Goal: Complete application form: Complete application form

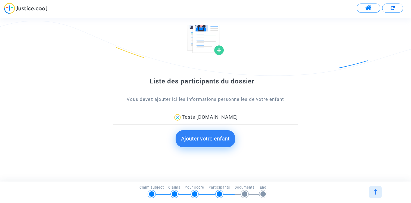
scroll to position [39, 0]
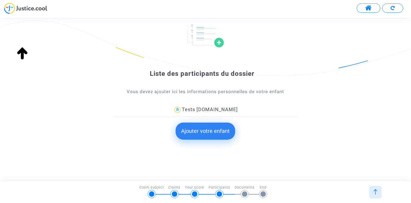
click at [205, 133] on button "Ajouter votre enfant" at bounding box center [206, 131] width 60 height 17
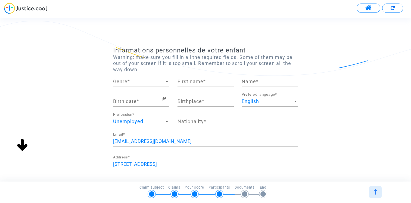
click at [142, 84] on span "Genre" at bounding box center [138, 81] width 51 height 5
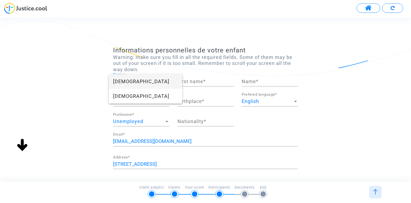
click at [142, 82] on span "Female" at bounding box center [145, 81] width 65 height 15
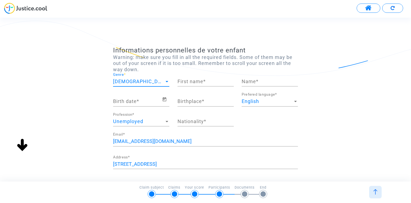
click at [197, 81] on input "First name *" at bounding box center [206, 81] width 56 height 5
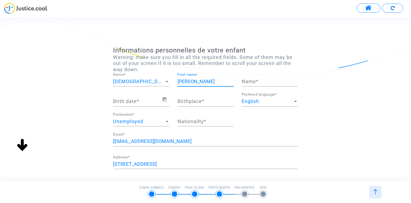
type input "John"
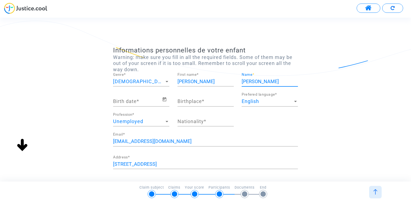
type input "[PERSON_NAME]"
click at [167, 98] on span "Open calendar" at bounding box center [165, 99] width 7 height 7
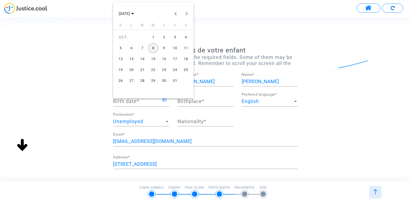
click at [125, 57] on td "12" at bounding box center [120, 59] width 11 height 11
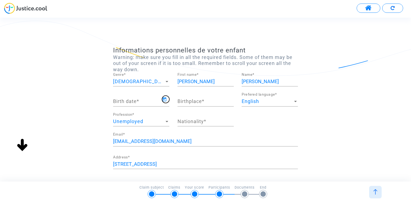
type input "12/10/2025"
click at [192, 101] on input "Birthplace *" at bounding box center [206, 101] width 56 height 5
type input "paris"
click at [193, 118] on div "Nationality *" at bounding box center [206, 120] width 56 height 14
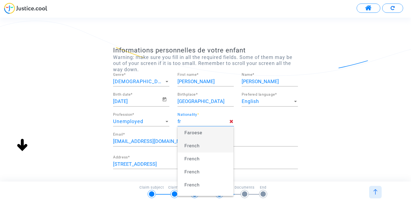
click at [193, 144] on span "French" at bounding box center [192, 146] width 15 height 5
type input "French"
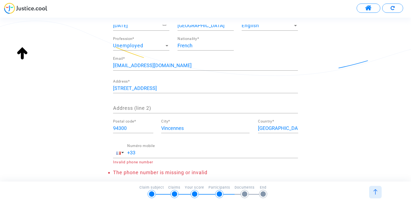
scroll to position [91, 0]
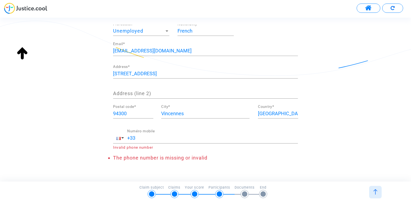
click at [149, 140] on input "+33" at bounding box center [212, 137] width 171 height 5
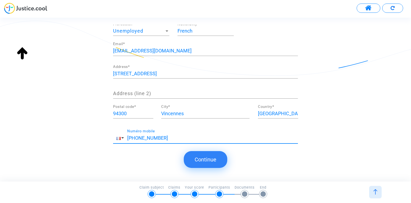
scroll to position [94, 0]
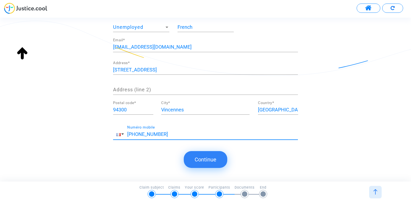
type input "+33 123456789"
click at [198, 162] on button "Continue" at bounding box center [206, 159] width 44 height 17
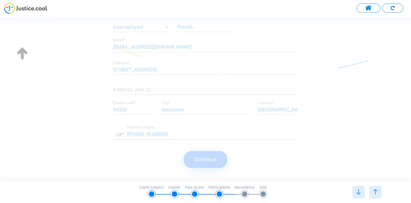
scroll to position [0, 0]
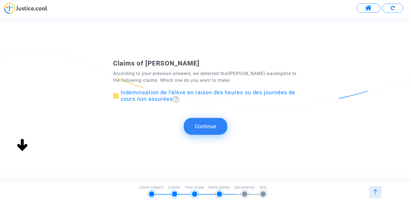
click at [207, 129] on button "Continue" at bounding box center [206, 126] width 44 height 17
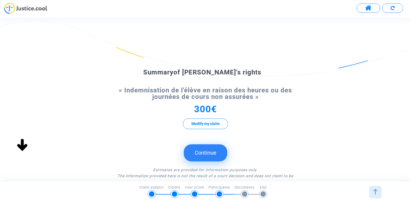
click at [207, 153] on button "Continue" at bounding box center [206, 152] width 44 height 17
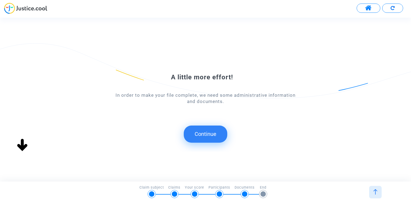
click at [208, 136] on button "Continue" at bounding box center [206, 134] width 44 height 17
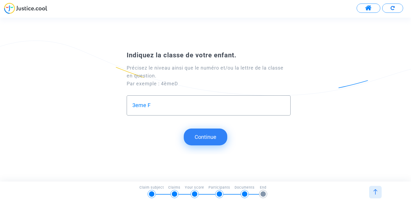
type input "3eme F"
click at [217, 137] on button "Continue" at bounding box center [206, 137] width 44 height 17
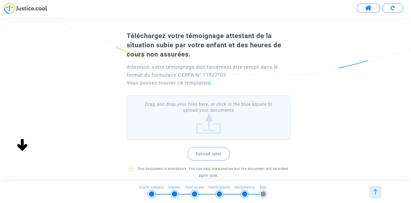
scroll to position [18, 0]
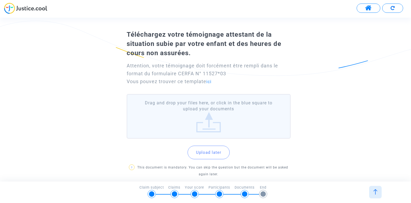
click at [214, 156] on button "Upload later" at bounding box center [209, 153] width 42 height 14
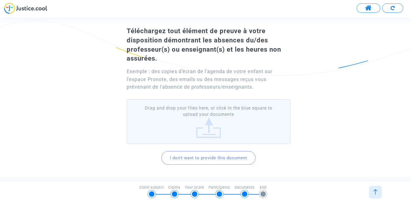
scroll to position [36, 0]
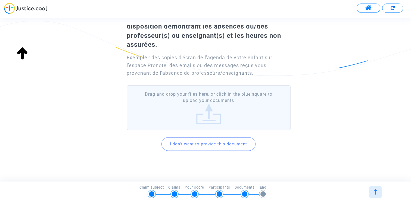
click at [206, 146] on button "I don't want to provide this document" at bounding box center [209, 144] width 94 height 14
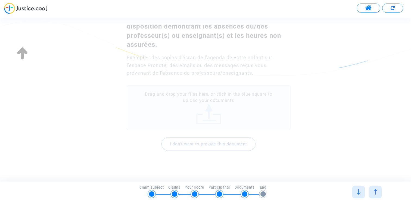
scroll to position [0, 0]
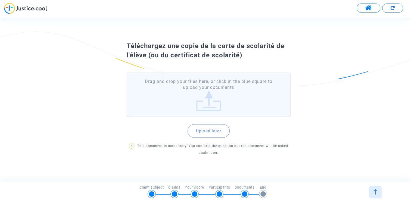
click at [208, 131] on button "Upload later" at bounding box center [209, 131] width 42 height 14
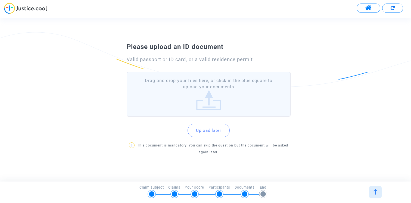
click at [210, 130] on button "Upload later" at bounding box center [209, 131] width 42 height 14
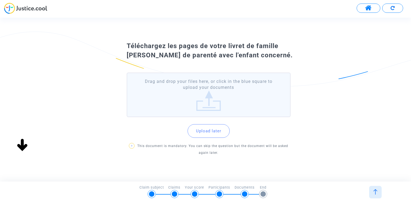
click at [209, 134] on button "Upload later" at bounding box center [209, 131] width 42 height 14
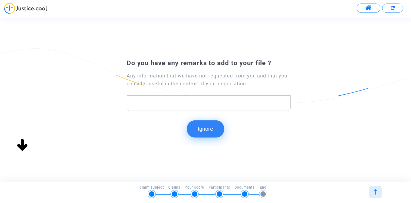
click at [205, 130] on button "Ignore" at bounding box center [205, 129] width 37 height 17
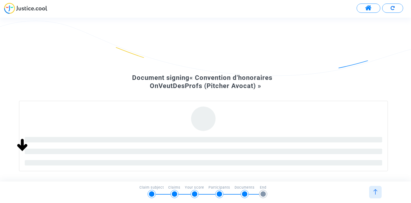
click at [369, 8] on span at bounding box center [368, 8] width 7 height 7
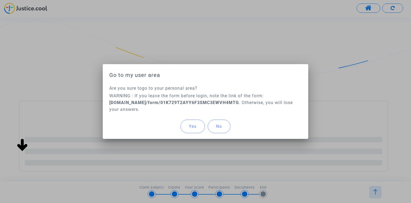
click at [192, 125] on span "Yes" at bounding box center [193, 126] width 8 height 5
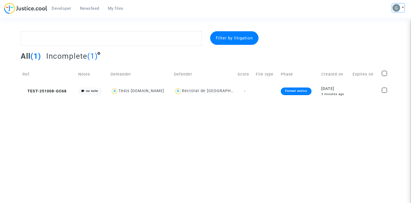
click at [401, 5] on button at bounding box center [399, 8] width 12 height 8
click at [376, 38] on link "Log out" at bounding box center [382, 36] width 43 height 9
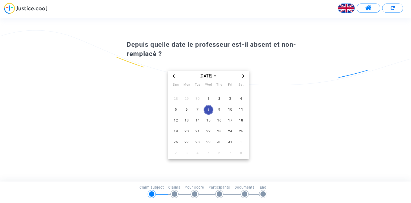
click at [174, 75] on icon "Previous month" at bounding box center [174, 76] width 2 height 3
click at [200, 109] on span "9" at bounding box center [198, 110] width 10 height 10
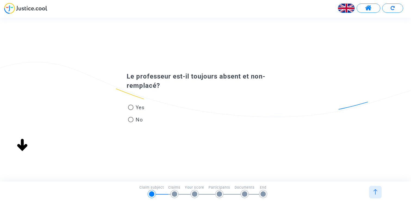
click at [135, 107] on span "Yes" at bounding box center [139, 107] width 11 height 7
click at [131, 110] on input "Yes" at bounding box center [131, 110] width 0 height 0
radio input "true"
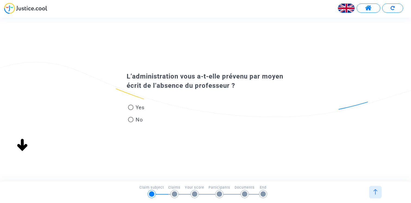
click at [135, 119] on span "No" at bounding box center [139, 119] width 10 height 7
click at [131, 122] on input "No" at bounding box center [131, 122] width 0 height 0
radio input "true"
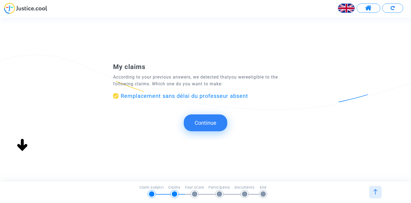
click at [202, 118] on button "Continue" at bounding box center [206, 123] width 44 height 17
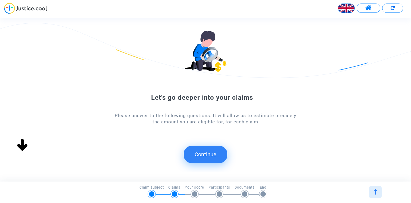
click at [211, 153] on button "Continue" at bounding box center [206, 154] width 44 height 17
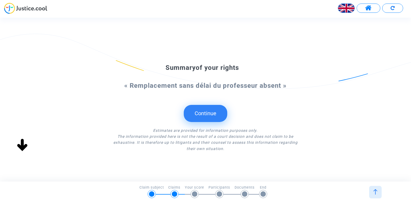
click at [211, 113] on button "Continue" at bounding box center [206, 113] width 44 height 17
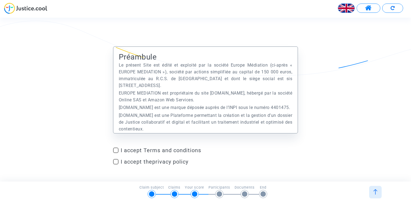
click at [115, 150] on span at bounding box center [115, 150] width 5 height 5
click at [116, 153] on input "I accept Terms and conditions" at bounding box center [116, 153] width 0 height 0
checkbox input "true"
click at [115, 159] on span at bounding box center [115, 161] width 5 height 5
click at [116, 165] on input "I accept the privacy policy" at bounding box center [116, 165] width 0 height 0
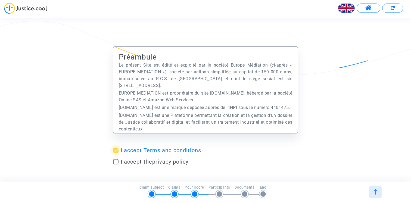
checkbox input "true"
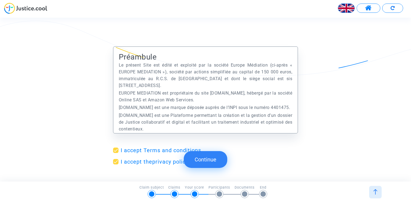
click at [203, 156] on button "Continue" at bounding box center [206, 159] width 44 height 17
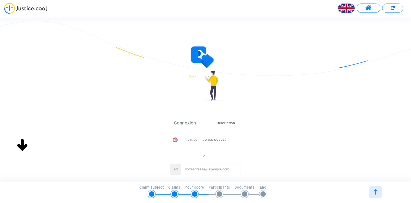
click at [189, 123] on link "Connexion" at bounding box center [185, 123] width 41 height 12
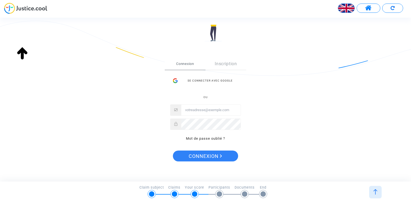
scroll to position [73, 0]
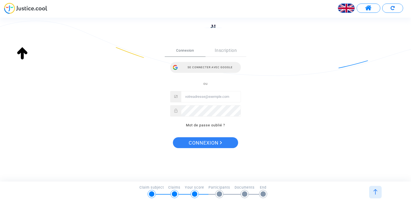
click at [221, 68] on div "Se connecter avec Google" at bounding box center [205, 67] width 71 height 11
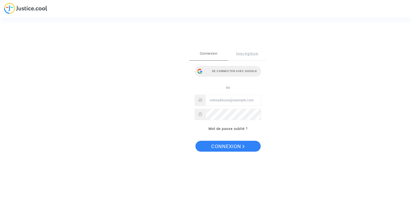
click at [236, 71] on div "Se connecter avec Google" at bounding box center [228, 71] width 67 height 11
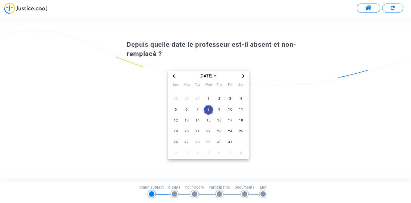
click at [174, 76] on icon "Previous month" at bounding box center [173, 76] width 3 height 3
click at [190, 115] on td "15" at bounding box center [186, 120] width 11 height 11
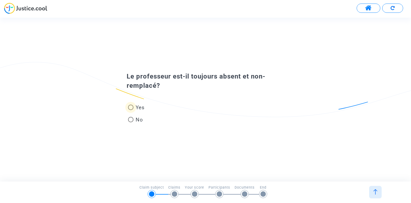
click at [134, 107] on span "Yes" at bounding box center [139, 107] width 11 height 7
click at [131, 110] on input "Yes" at bounding box center [131, 110] width 0 height 0
radio input "true"
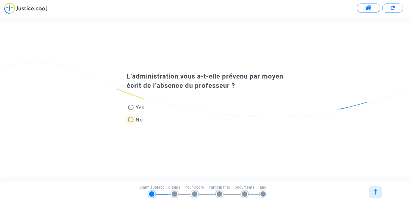
click at [138, 120] on span "No" at bounding box center [139, 119] width 10 height 7
click at [131, 122] on input "No" at bounding box center [131, 122] width 0 height 0
radio input "true"
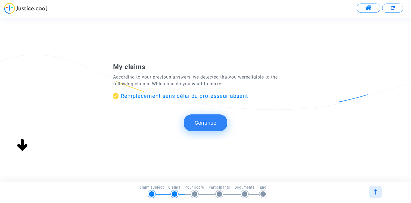
click at [207, 123] on button "Continue" at bounding box center [206, 123] width 44 height 17
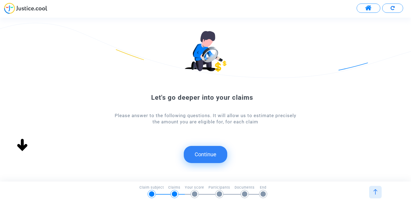
click at [203, 151] on button "Continue" at bounding box center [206, 154] width 44 height 17
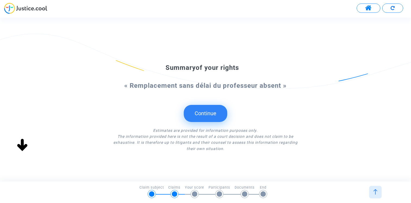
click at [212, 117] on button "Continue" at bounding box center [206, 113] width 44 height 17
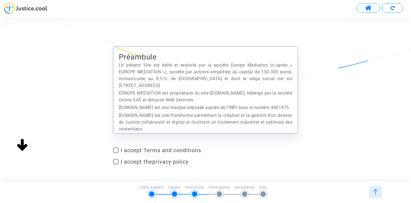
click at [116, 149] on span at bounding box center [115, 150] width 5 height 5
click at [116, 153] on input "I accept Terms and conditions" at bounding box center [116, 153] width 0 height 0
checkbox input "true"
click at [116, 161] on span at bounding box center [115, 161] width 5 height 5
click at [116, 165] on input "I accept the privacy policy" at bounding box center [116, 165] width 0 height 0
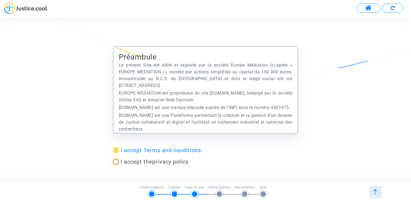
checkbox input "true"
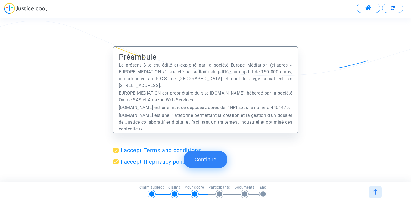
click at [206, 164] on button "Continue" at bounding box center [206, 159] width 44 height 17
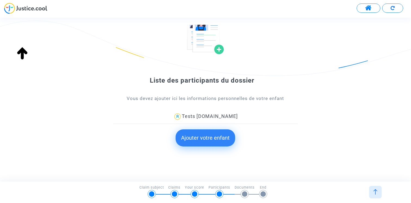
scroll to position [36, 0]
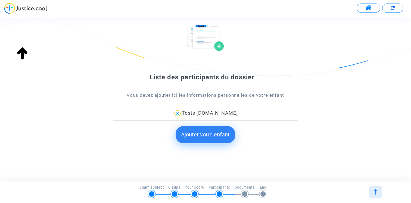
click at [202, 134] on button "Ajouter votre enfant" at bounding box center [206, 134] width 60 height 17
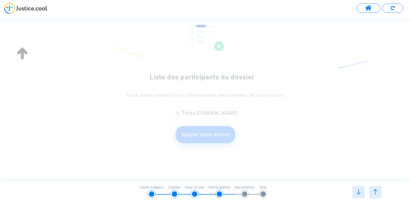
scroll to position [0, 0]
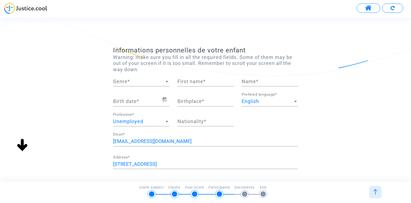
click at [141, 75] on div "Genre Genre *" at bounding box center [141, 80] width 56 height 14
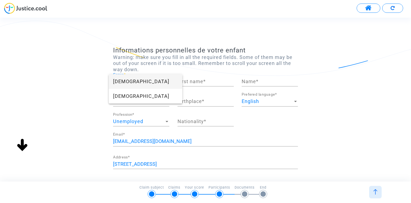
click at [140, 77] on span "Female" at bounding box center [145, 81] width 65 height 15
click at [198, 77] on div "First name *" at bounding box center [206, 80] width 56 height 14
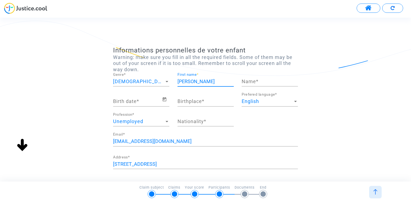
type input "John"
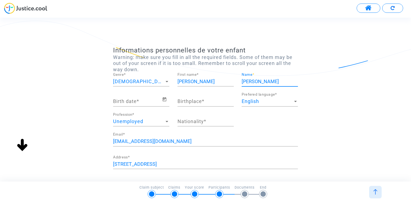
type input "John"
click at [139, 99] on input "Birth date *" at bounding box center [137, 101] width 49 height 5
click at [166, 99] on icon "Open calendar" at bounding box center [164, 99] width 5 height 7
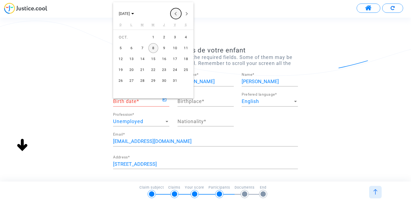
click at [173, 13] on button "Previous month" at bounding box center [176, 13] width 11 height 11
click at [134, 50] on div "1" at bounding box center [132, 48] width 10 height 10
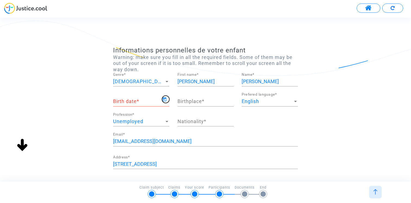
type input "01/09/2025"
click at [195, 97] on div "Birthplace *" at bounding box center [206, 100] width 56 height 14
type input "fra"
click at [193, 121] on input "Nationality *" at bounding box center [206, 121] width 56 height 5
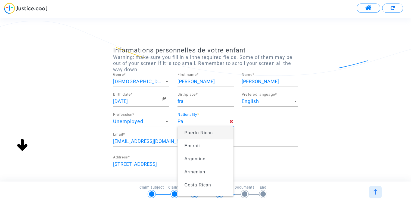
type input "P"
click at [207, 133] on span "French" at bounding box center [206, 132] width 48 height 15
type input "French"
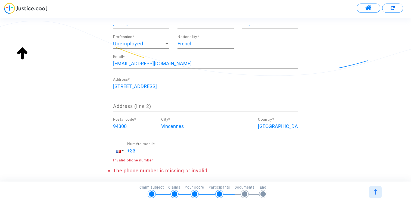
scroll to position [99, 0]
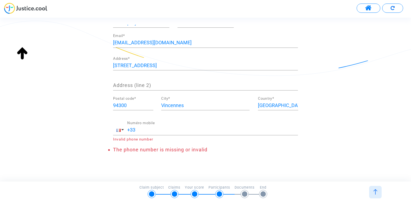
click at [141, 127] on div "+33 Numéro mobile" at bounding box center [212, 128] width 171 height 14
click at [140, 128] on input "+33" at bounding box center [212, 129] width 171 height 5
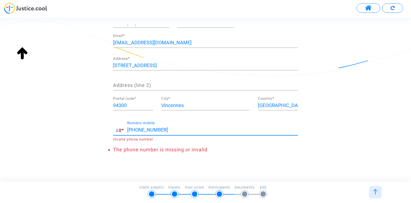
scroll to position [94, 0]
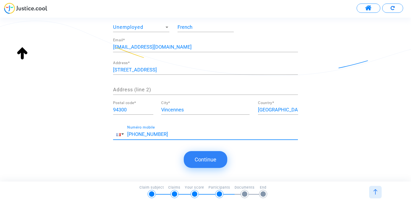
type input "+33 123456789"
click at [208, 164] on button "Continue" at bounding box center [206, 159] width 44 height 17
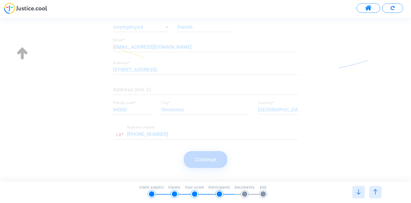
scroll to position [0, 0]
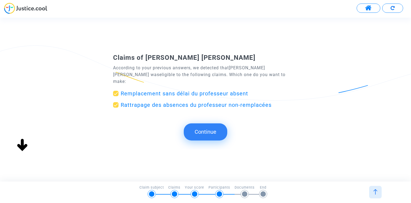
click at [211, 124] on button "Continue" at bounding box center [206, 132] width 44 height 17
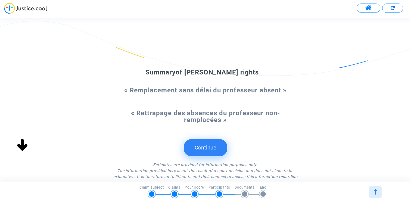
click at [209, 149] on button "Continue" at bounding box center [206, 147] width 44 height 17
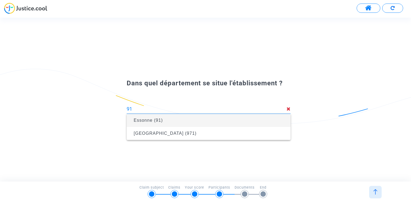
click at [178, 118] on span "Essonne (91)" at bounding box center [208, 120] width 155 height 15
type input "Essonne (91)"
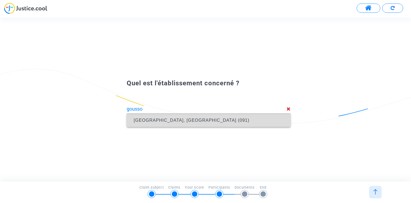
click at [172, 125] on span "Collège Les Goussons, Gif-sur-Yvette (091)" at bounding box center [208, 120] width 155 height 15
type input "Collège Les Goussons, Gif-sur-Yvette (091)"
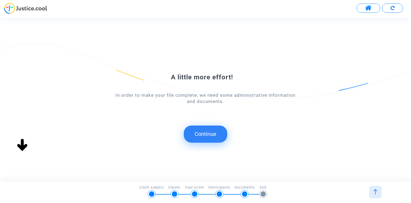
click at [202, 133] on button "Continue" at bounding box center [206, 134] width 44 height 17
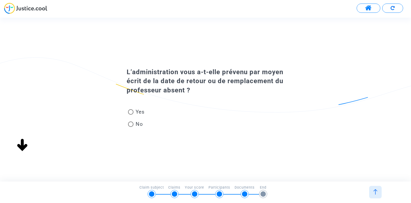
click at [138, 125] on span "No" at bounding box center [139, 124] width 10 height 7
click at [131, 127] on input "No" at bounding box center [131, 127] width 0 height 0
radio input "true"
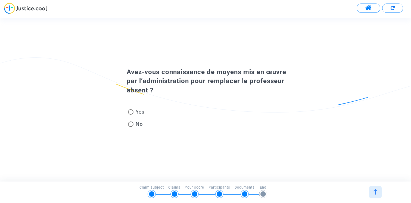
click at [130, 124] on span at bounding box center [130, 124] width 5 height 5
click at [131, 127] on input "No" at bounding box center [131, 127] width 0 height 0
radio input "true"
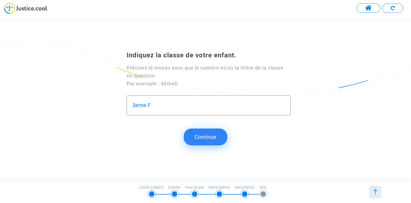
type input "3eme F"
click at [215, 136] on button "Continue" at bounding box center [206, 137] width 44 height 17
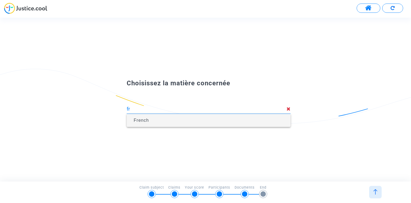
click at [182, 119] on span "French" at bounding box center [208, 120] width 155 height 15
type input "French"
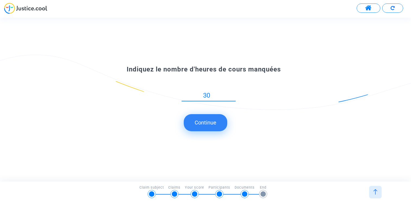
type input "30"
click at [207, 125] on button "Continue" at bounding box center [206, 122] width 44 height 17
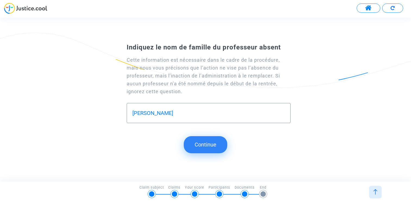
type input "Mercer"
click at [220, 143] on button "Continue" at bounding box center [206, 144] width 44 height 17
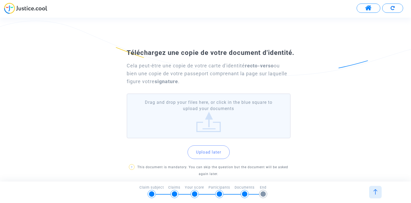
click at [206, 155] on button "Upload later" at bounding box center [209, 153] width 42 height 14
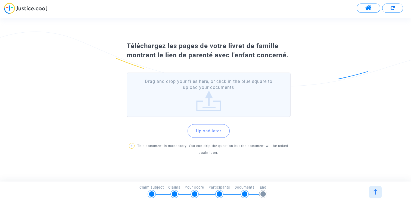
click at [210, 136] on button "Upload later" at bounding box center [209, 131] width 42 height 14
click at [208, 133] on button "Upload later" at bounding box center [209, 131] width 42 height 14
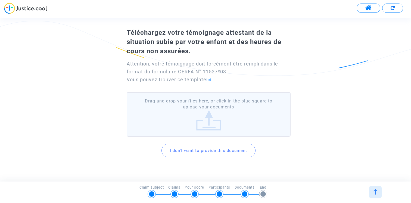
scroll to position [24, 0]
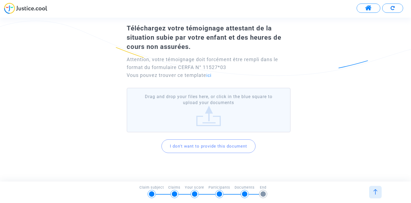
click at [217, 146] on button "I don't want to provide this document" at bounding box center [209, 147] width 94 height 14
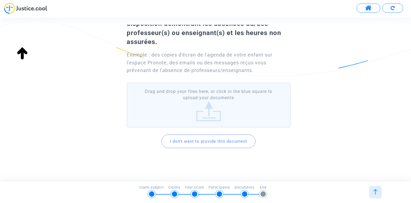
scroll to position [40, 0]
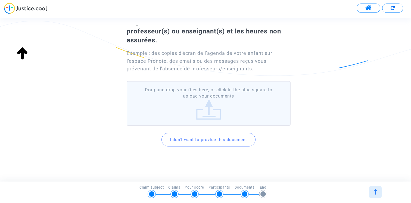
click at [227, 141] on button "I don't want to provide this document" at bounding box center [209, 140] width 94 height 14
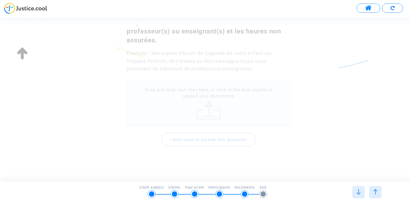
scroll to position [0, 0]
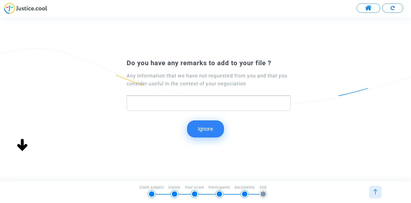
click at [209, 130] on button "Ignore" at bounding box center [205, 129] width 37 height 17
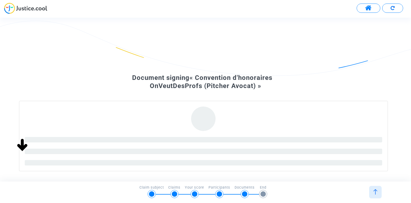
click at [364, 7] on button at bounding box center [369, 8] width 24 height 9
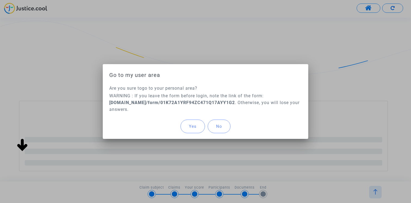
click at [193, 128] on span "Yes" at bounding box center [193, 126] width 8 height 5
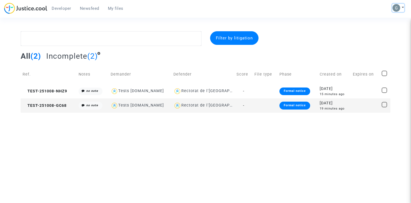
click at [400, 7] on button at bounding box center [399, 8] width 12 height 8
click at [377, 37] on link "Log out" at bounding box center [382, 36] width 43 height 9
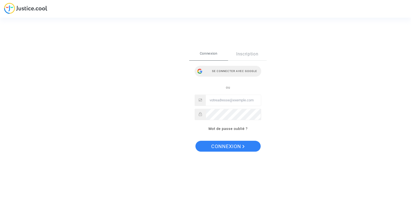
click at [236, 68] on div "Se connecter avec Google" at bounding box center [228, 71] width 67 height 11
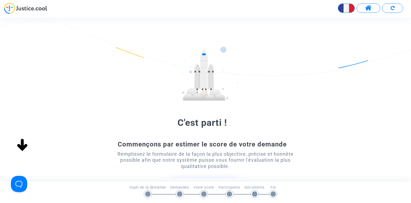
click at [366, 8] on span at bounding box center [368, 8] width 7 height 7
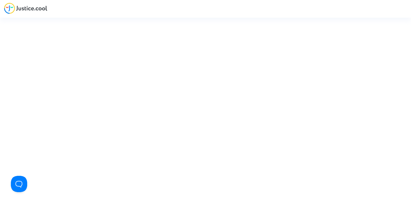
type input "[PERSON_NAME][EMAIL_ADDRESS][DOMAIN_NAME]"
